Goal: Task Accomplishment & Management: Complete application form

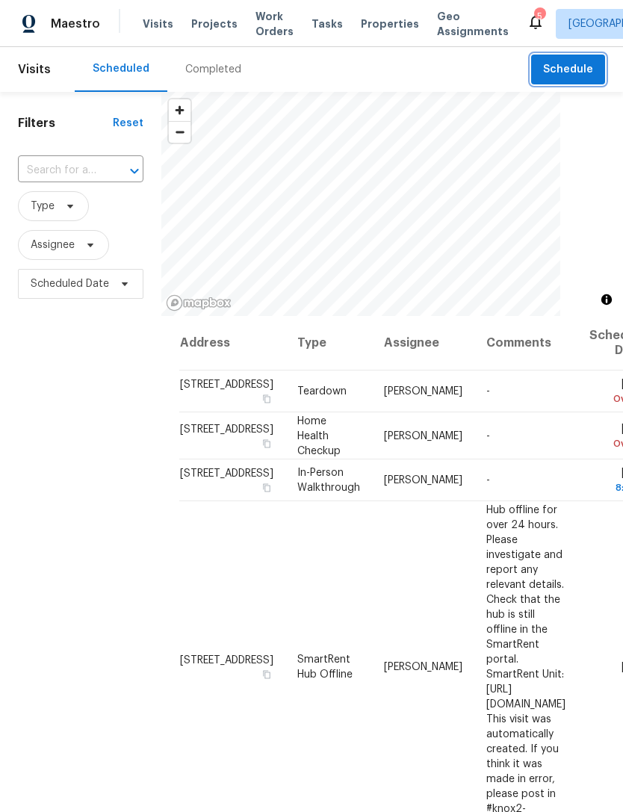
click at [567, 73] on span "Schedule" at bounding box center [568, 69] width 50 height 19
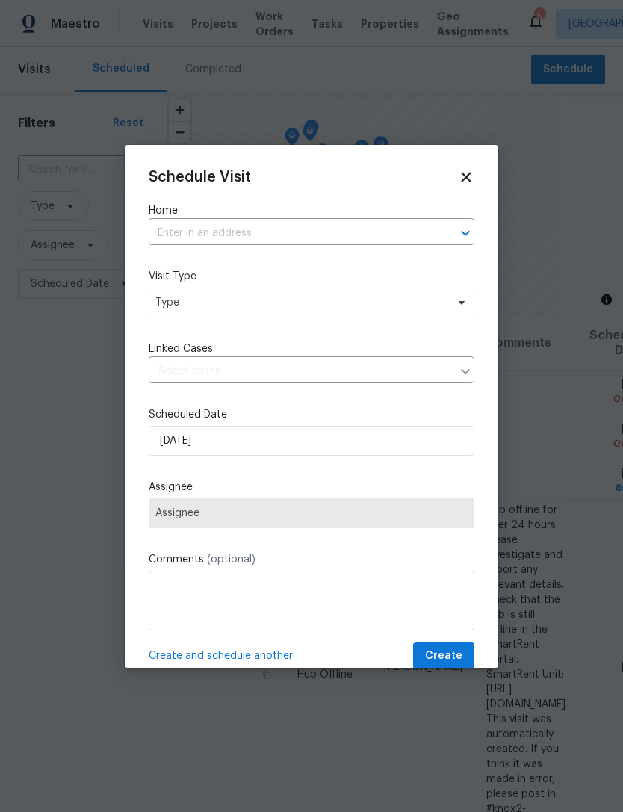
click at [184, 241] on input "text" at bounding box center [291, 233] width 284 height 23
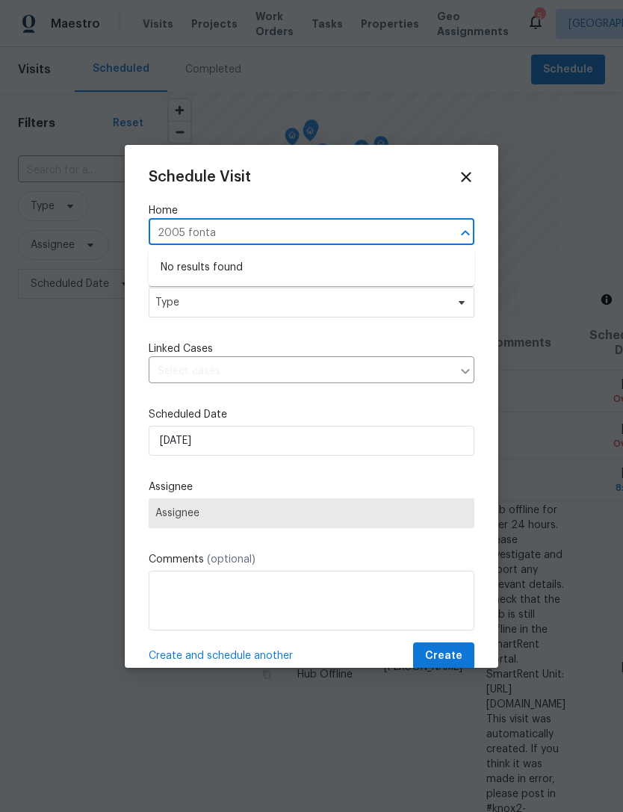
type input "2005 font"
click at [168, 262] on li "[STREET_ADDRESS]" at bounding box center [312, 267] width 326 height 25
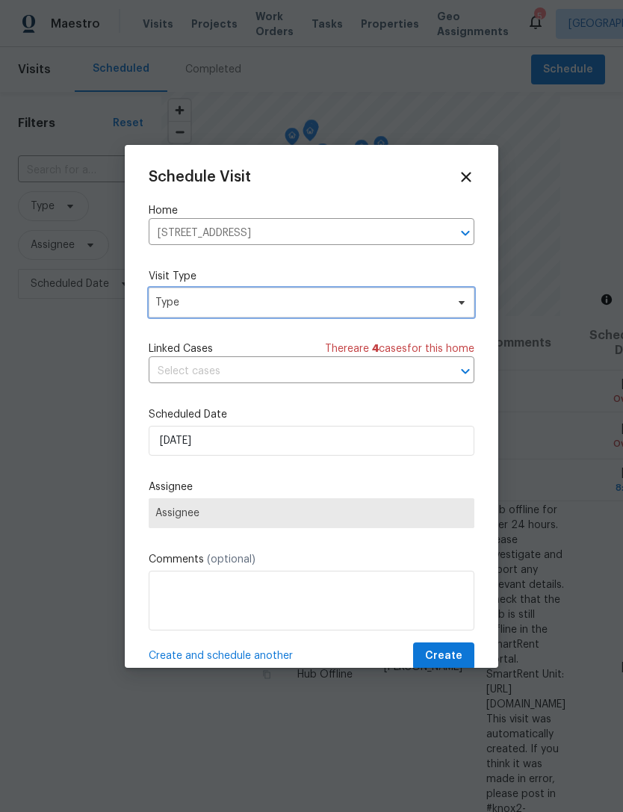
click at [170, 306] on span "Type" at bounding box center [300, 302] width 290 height 15
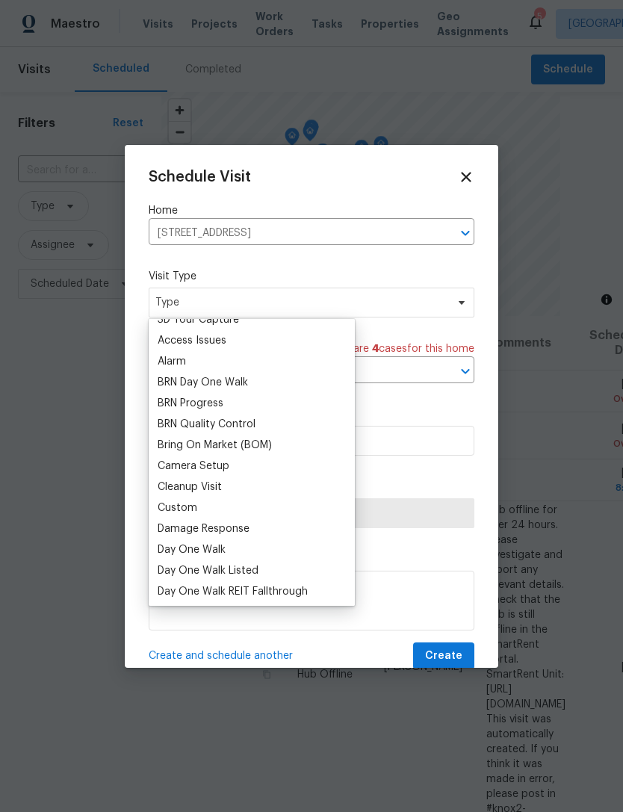
scroll to position [60, 0]
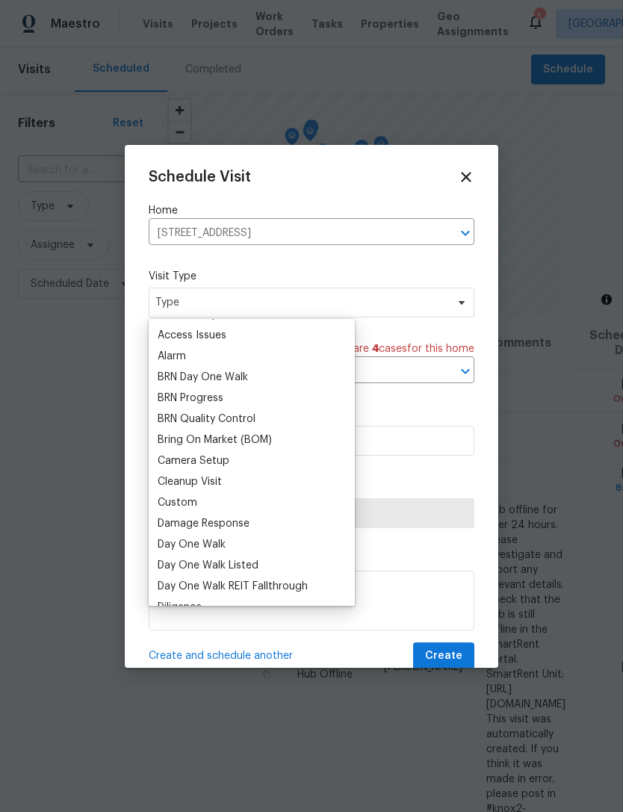
click at [167, 503] on div "Custom" at bounding box center [178, 502] width 40 height 15
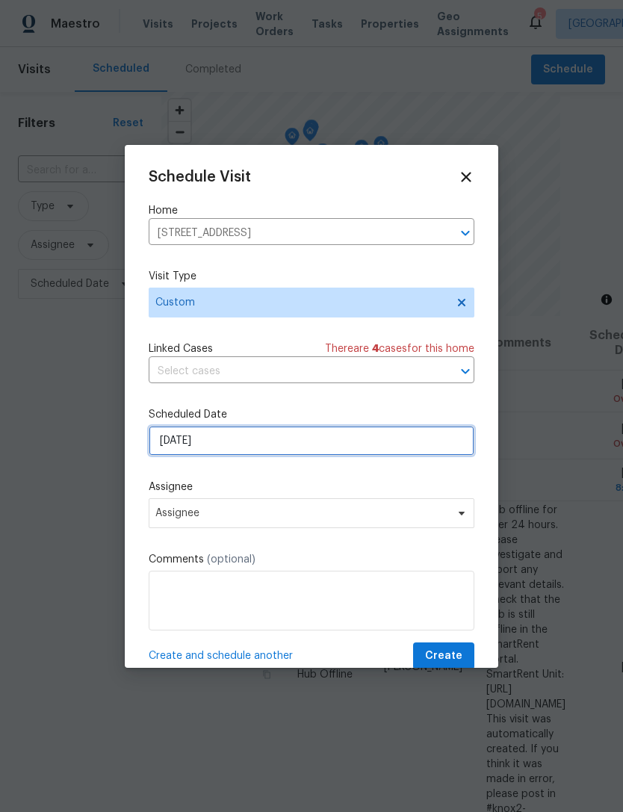
click at [161, 448] on input "[DATE]" at bounding box center [312, 441] width 326 height 30
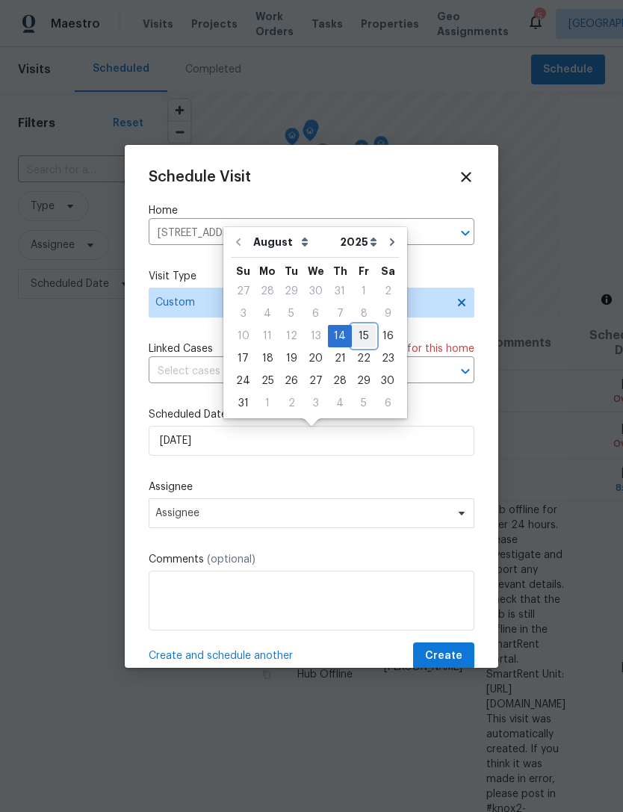
click at [352, 335] on div "15" at bounding box center [364, 336] width 24 height 21
type input "[DATE]"
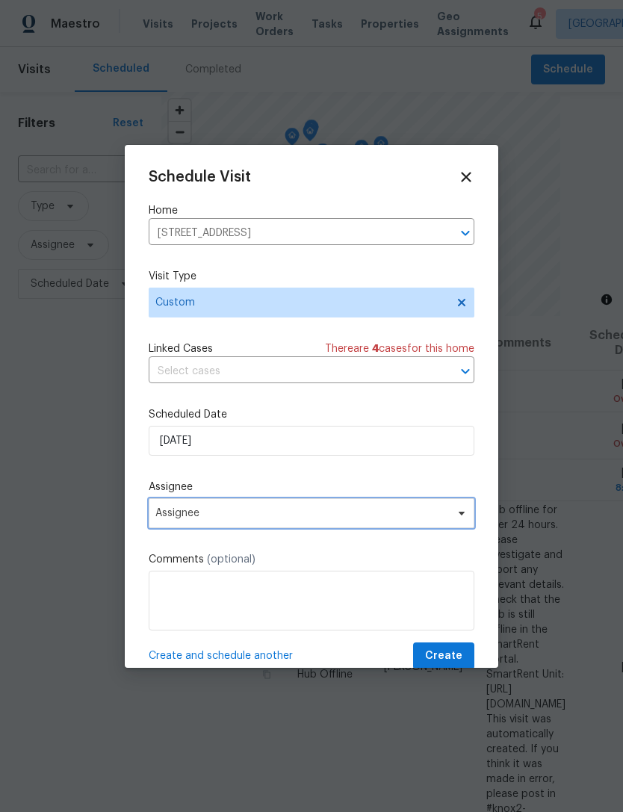
click at [175, 519] on span "Assignee" at bounding box center [301, 513] width 293 height 12
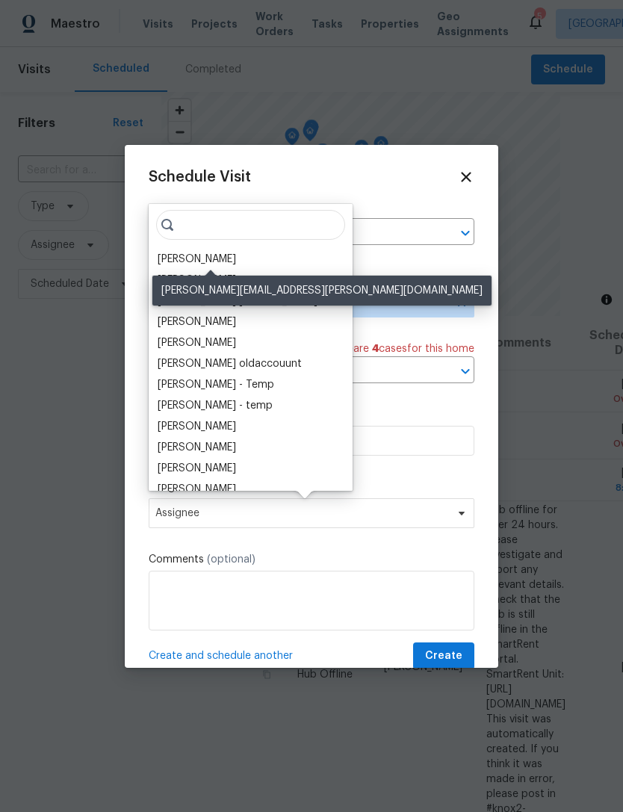
click at [169, 256] on div "[PERSON_NAME]" at bounding box center [197, 259] width 78 height 15
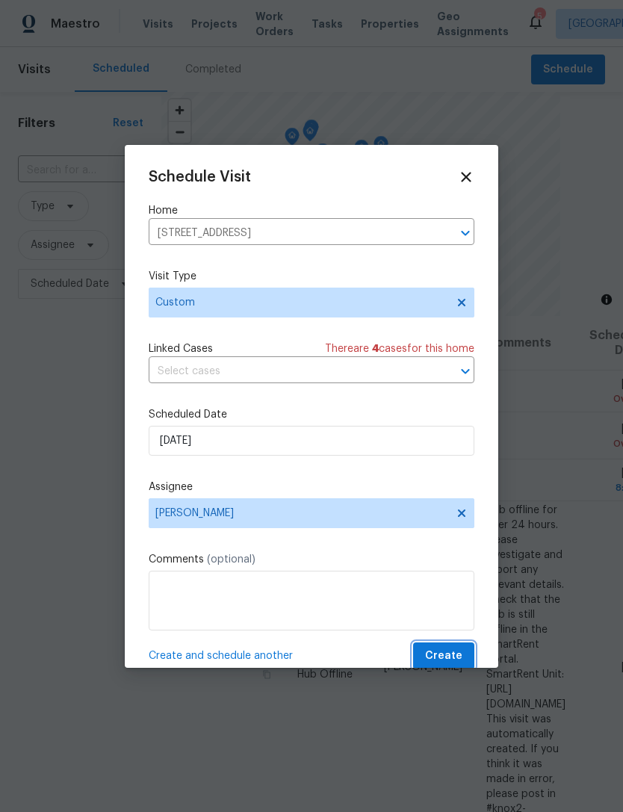
click at [433, 665] on span "Create" at bounding box center [443, 656] width 37 height 19
